Goal: Information Seeking & Learning: Learn about a topic

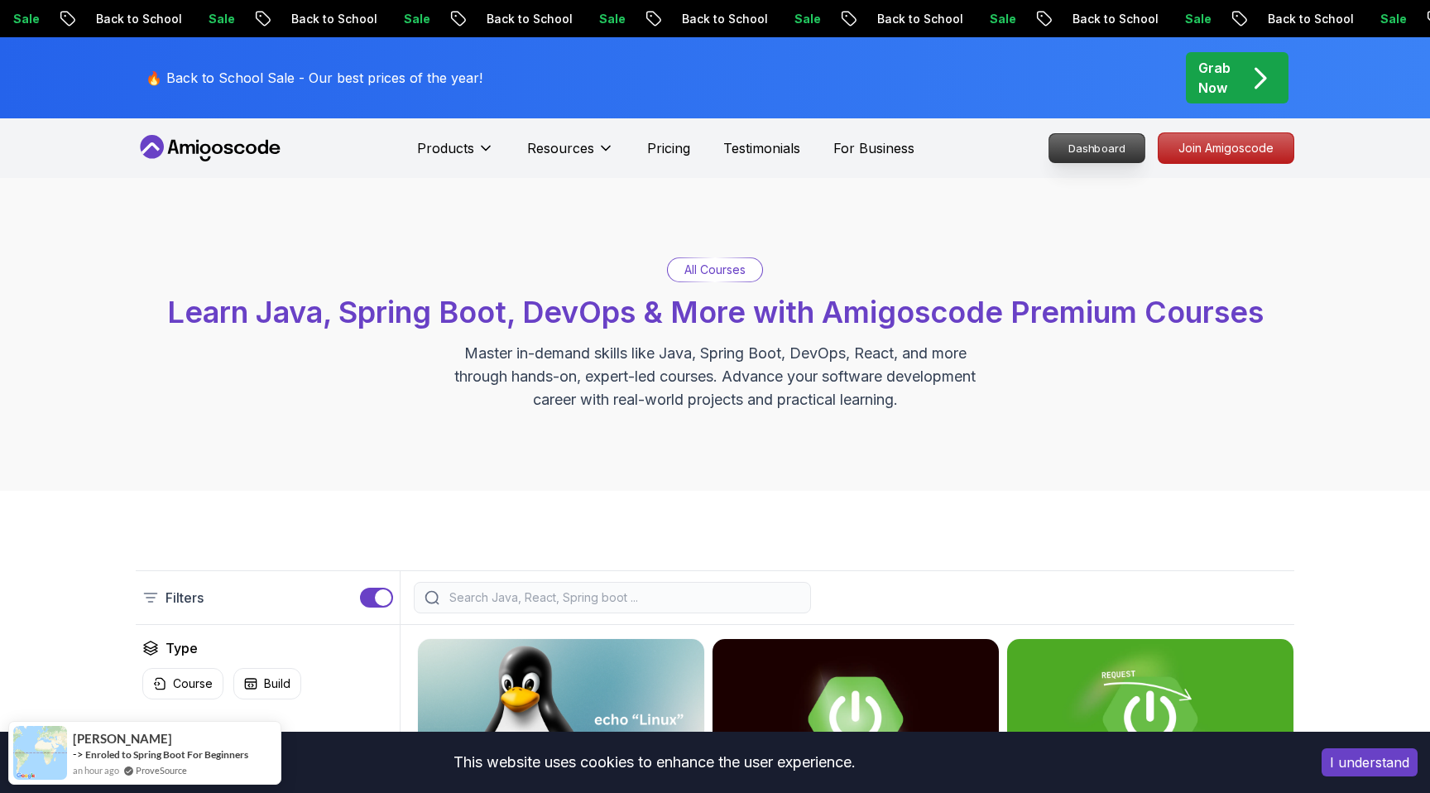
click at [1108, 155] on p "Dashboard" at bounding box center [1096, 148] width 95 height 28
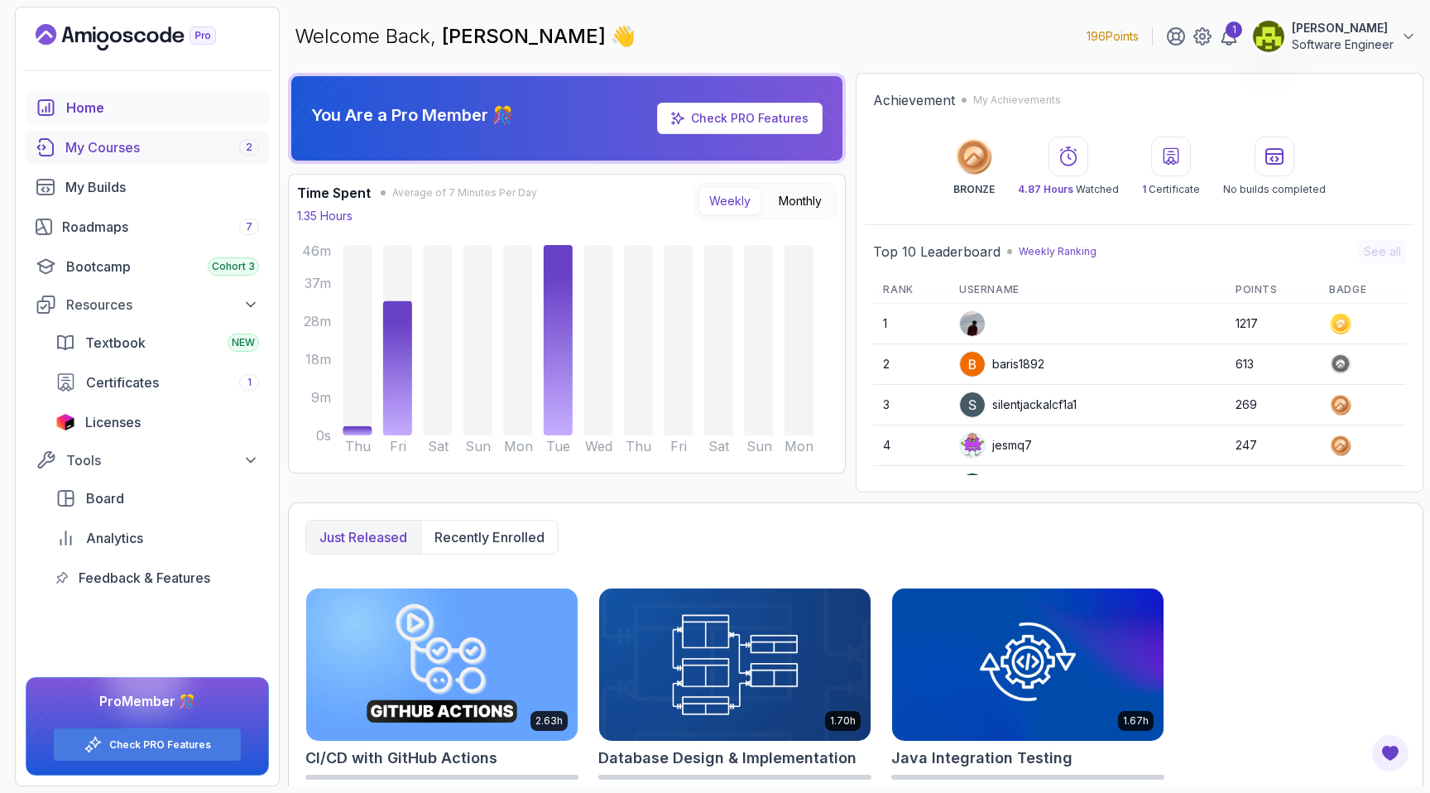
click at [135, 156] on div "My Courses 2" at bounding box center [162, 147] width 194 height 20
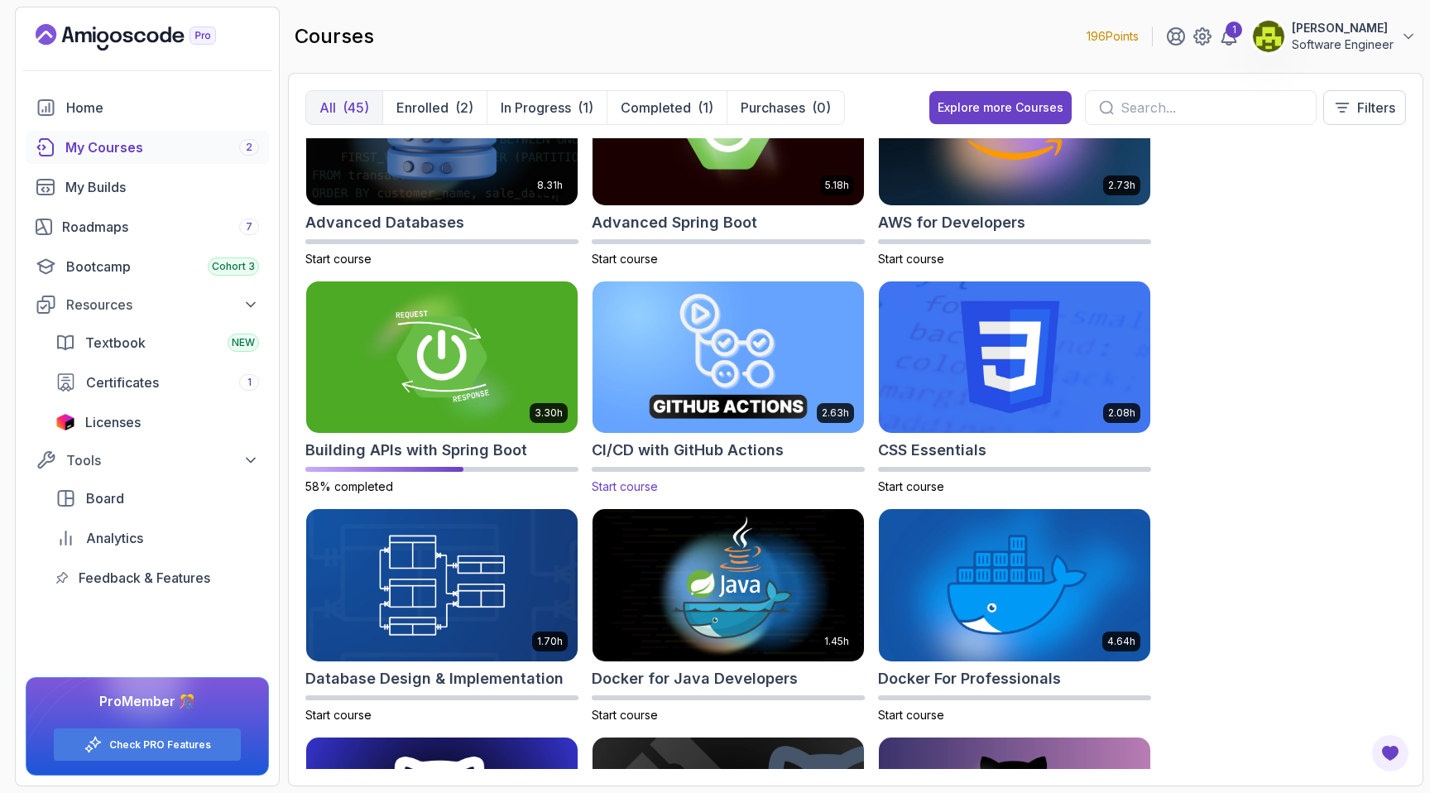
scroll to position [98, 0]
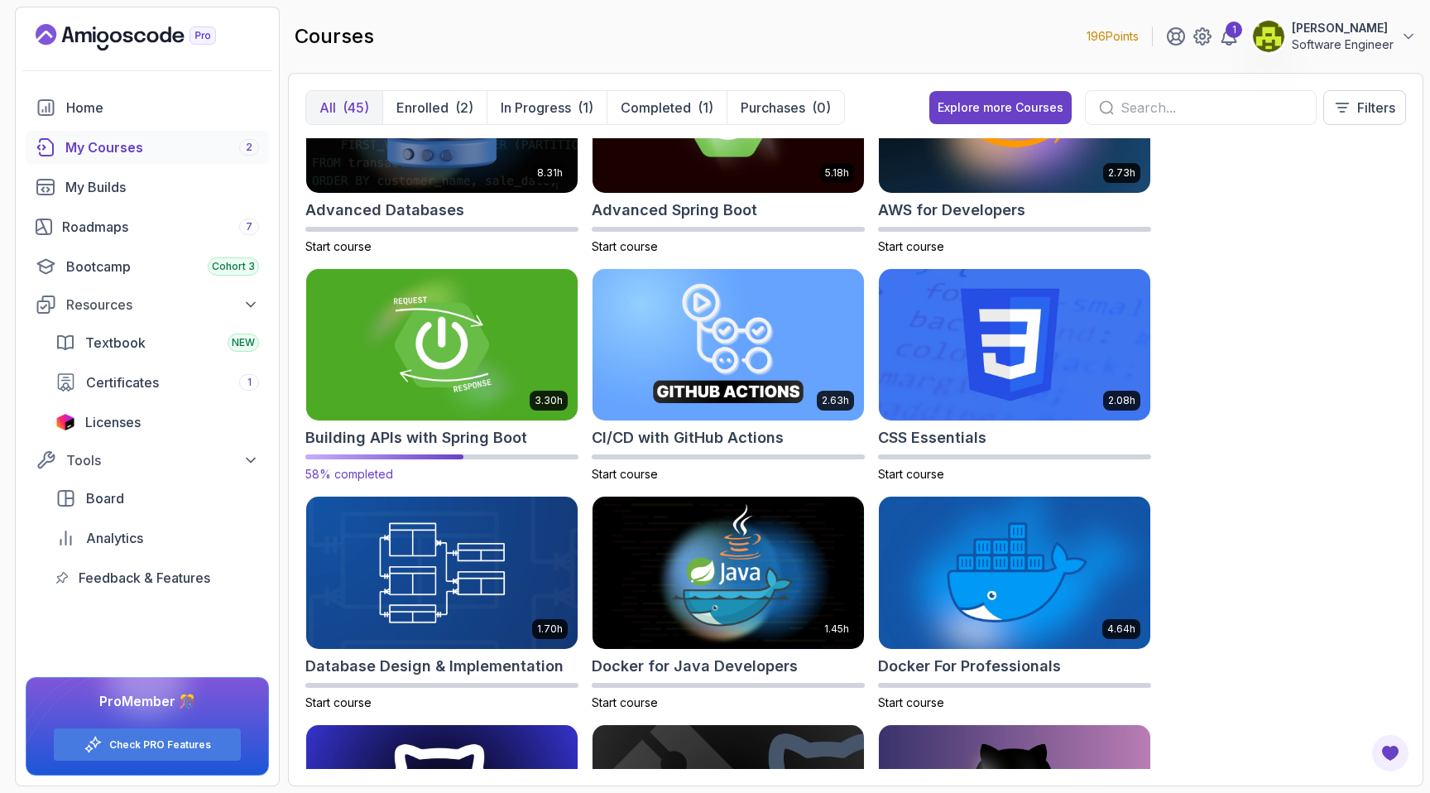
click at [428, 370] on img at bounding box center [442, 345] width 285 height 160
